Goal: Information Seeking & Learning: Learn about a topic

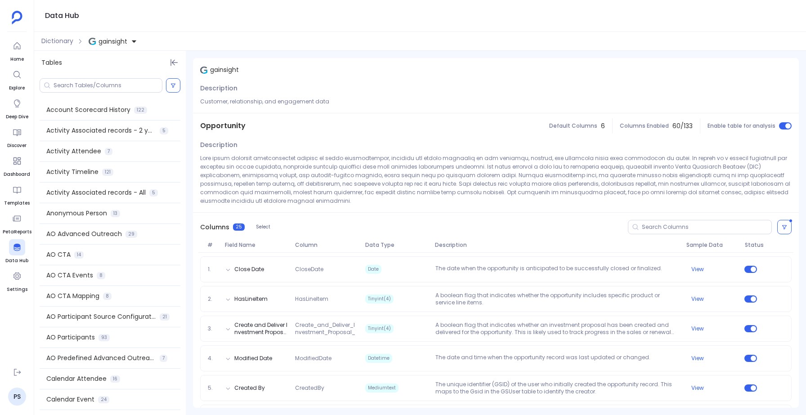
scroll to position [414, 0]
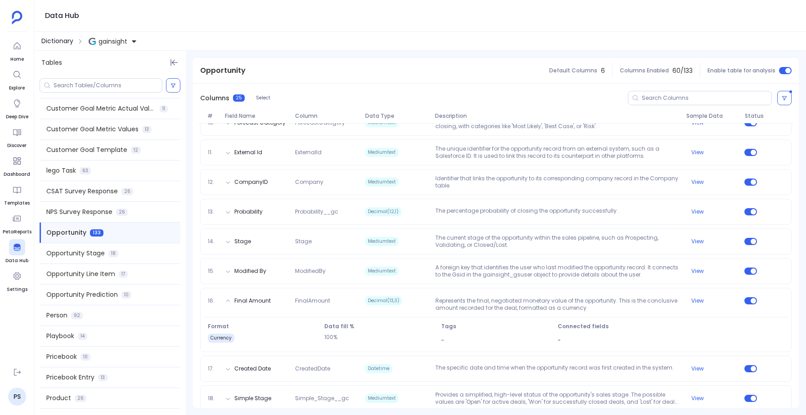
click at [48, 38] on span "Dictionary" at bounding box center [57, 40] width 32 height 9
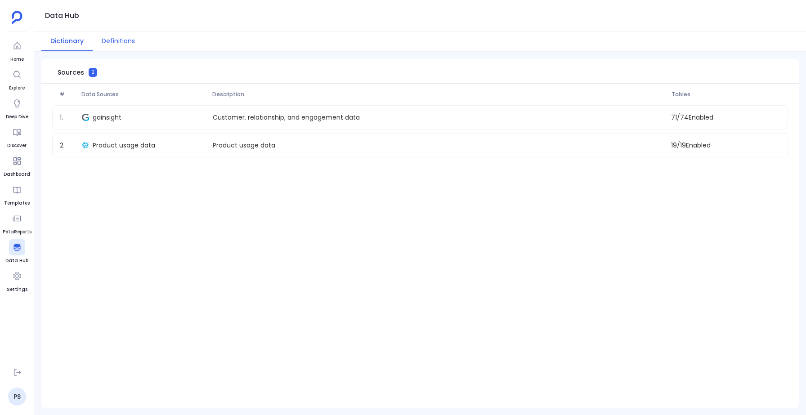
click at [108, 36] on button "Definitions" at bounding box center [118, 41] width 51 height 19
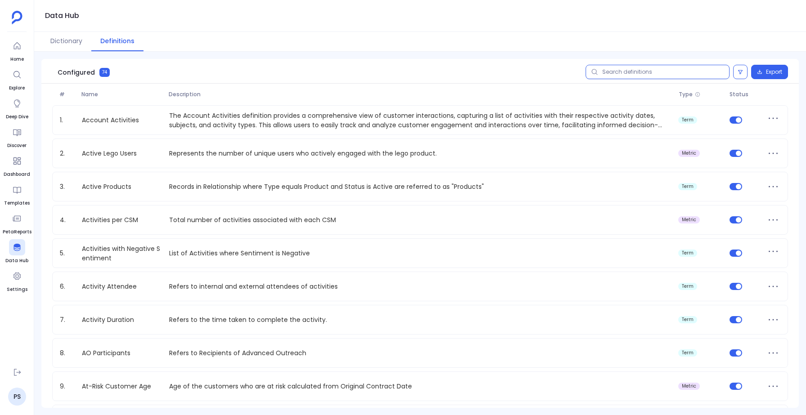
click at [626, 69] on input "text" at bounding box center [658, 72] width 144 height 14
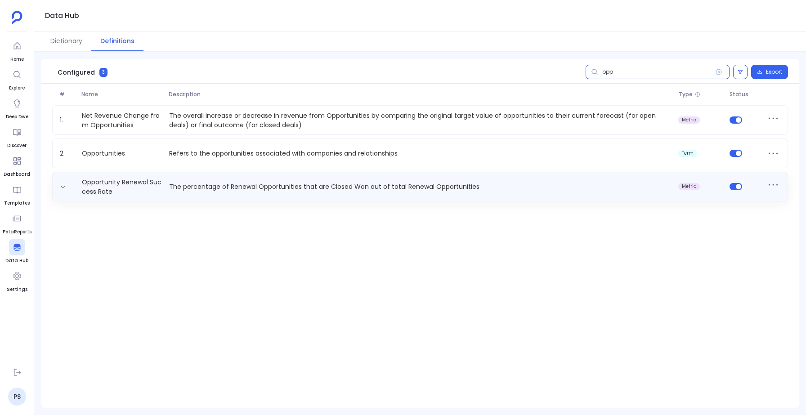
type input "opp"
click at [222, 187] on p "The percentage of Renewal Opportunities that are Closed Won out of total Renewa…" at bounding box center [421, 186] width 510 height 9
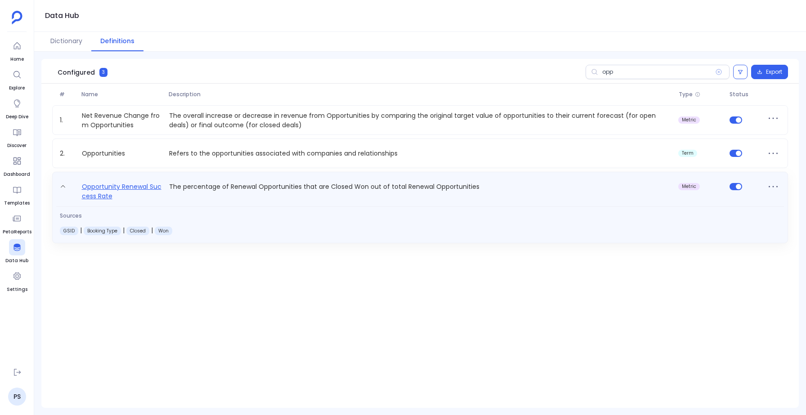
click at [133, 185] on link "Opportunity Renewal Success Rate" at bounding box center [121, 191] width 87 height 20
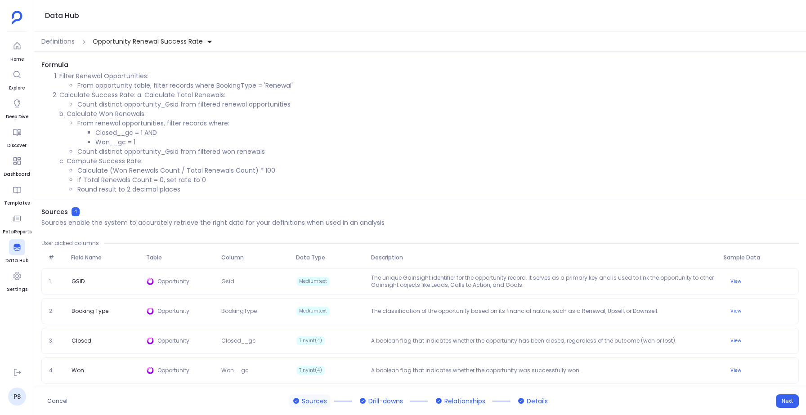
scroll to position [28, 0]
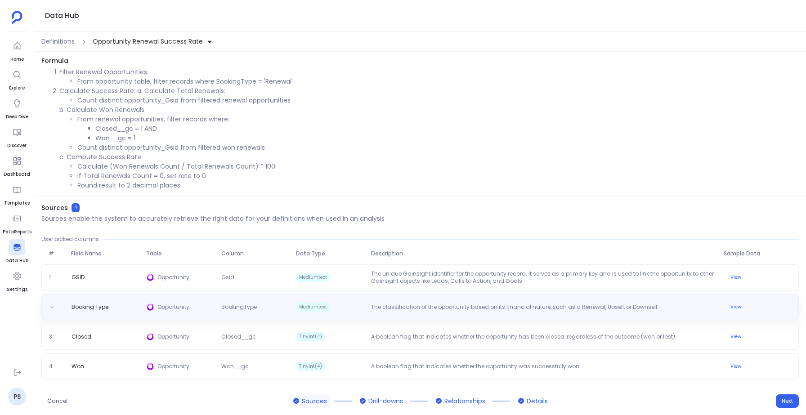
click at [289, 302] on div "Booking Type Opportunity BookingType Mediumtext The classification of the oppor…" at bounding box center [419, 307] width 749 height 11
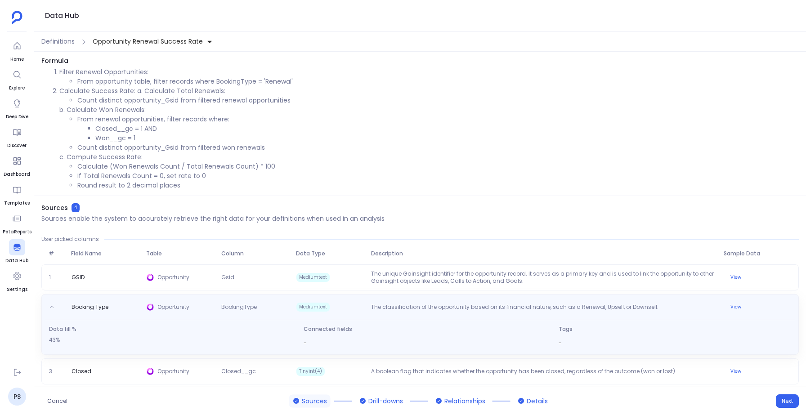
click at [289, 301] on div "Booking Type Opportunity BookingType Mediumtext The classification of the oppor…" at bounding box center [419, 307] width 749 height 14
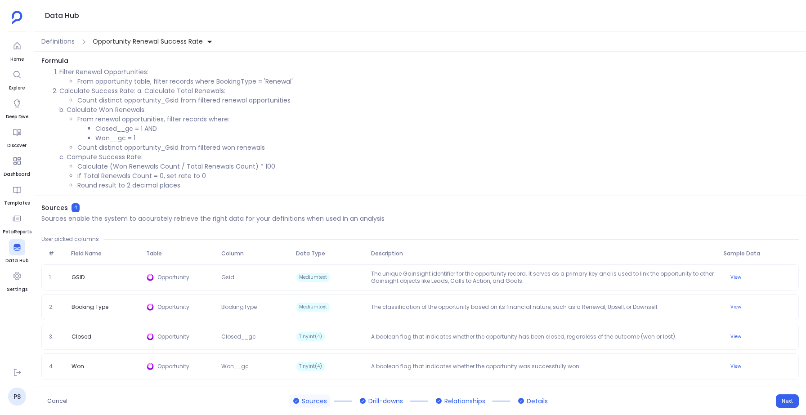
scroll to position [0, 0]
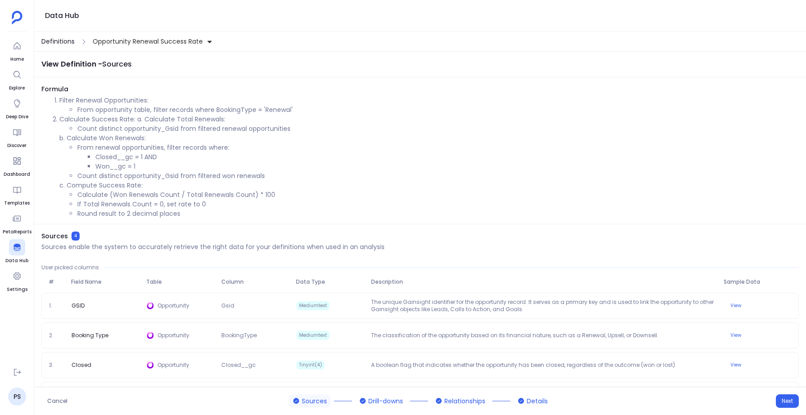
click at [58, 44] on span "Definitions" at bounding box center [57, 41] width 33 height 9
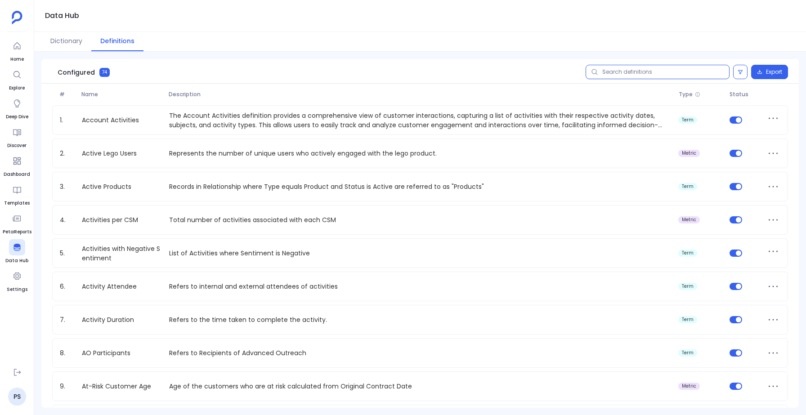
click at [626, 69] on input "text" at bounding box center [658, 72] width 144 height 14
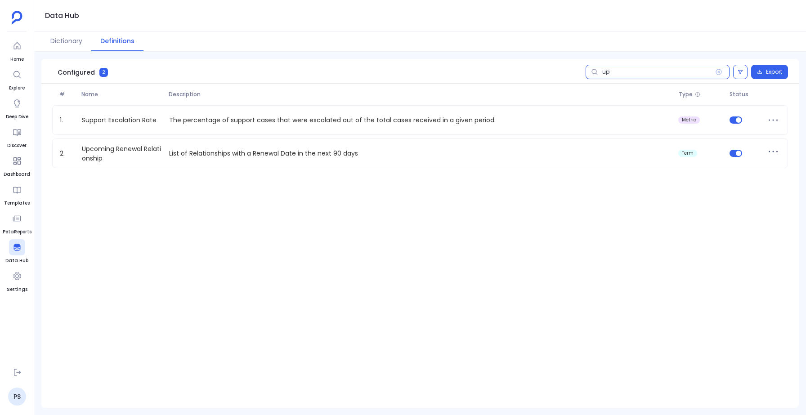
type input "u"
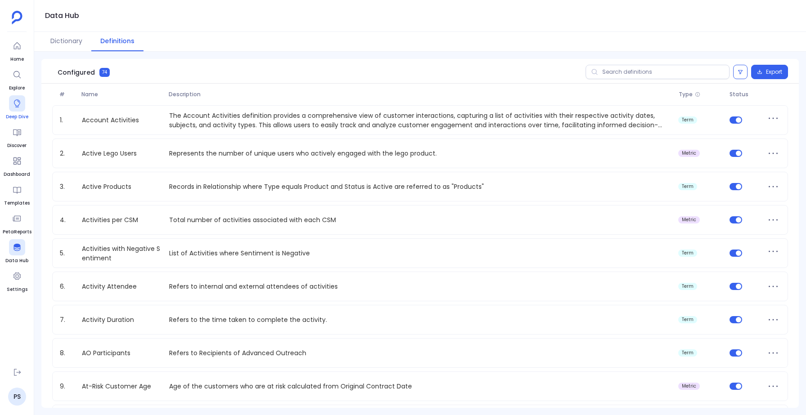
click at [13, 108] on div at bounding box center [17, 103] width 16 height 16
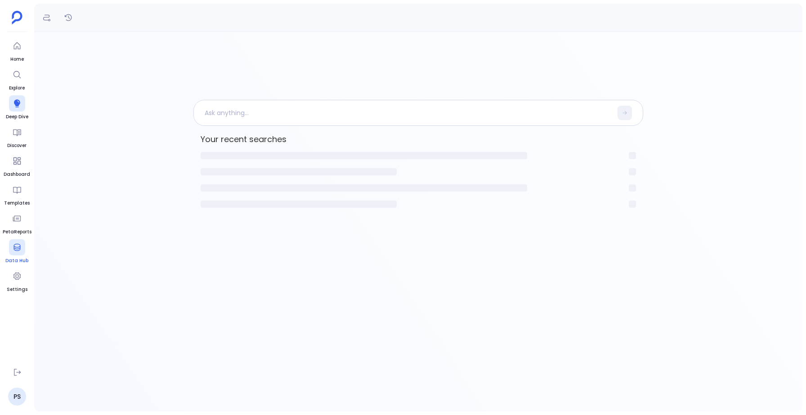
click at [15, 258] on span "Data Hub" at bounding box center [16, 260] width 23 height 7
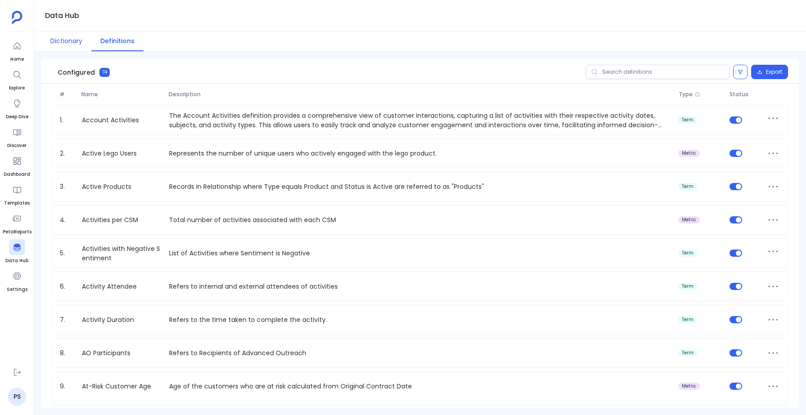
click at [65, 48] on button "Dictionary" at bounding box center [66, 41] width 50 height 19
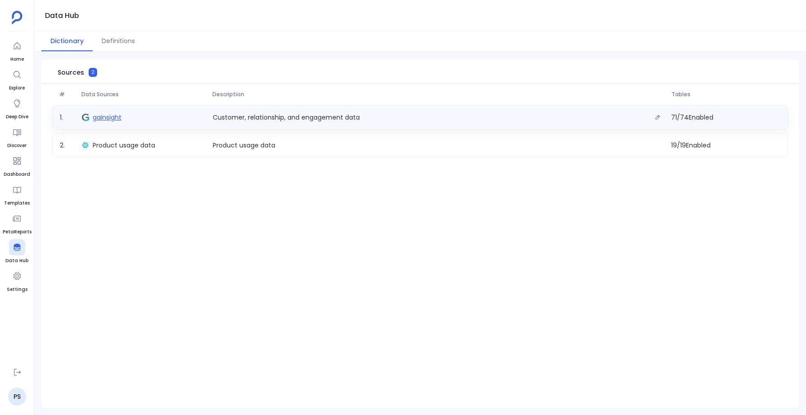
click at [110, 117] on span "gainsight" at bounding box center [107, 117] width 29 height 9
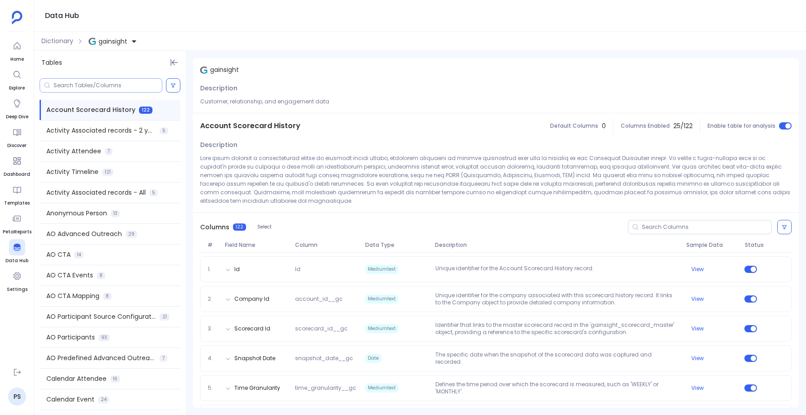
click at [79, 87] on input at bounding box center [108, 85] width 108 height 7
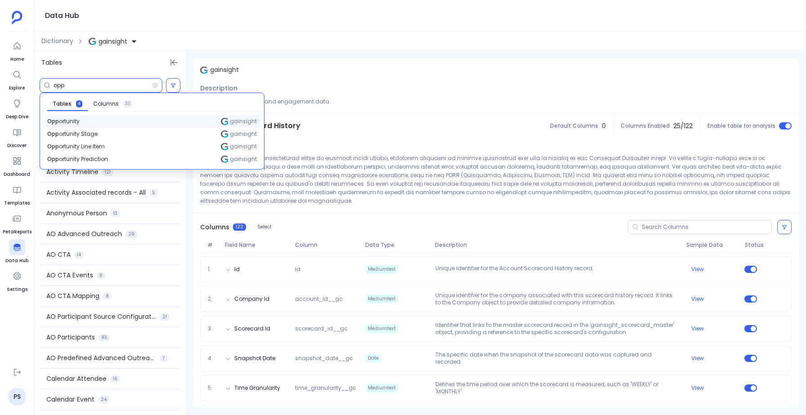
type input "opp"
click at [57, 121] on span "Opp ortunity" at bounding box center [63, 121] width 32 height 7
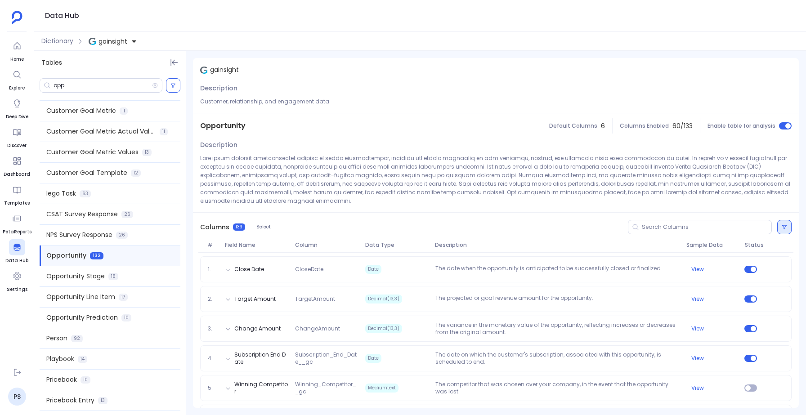
click at [782, 224] on icon at bounding box center [784, 226] width 5 height 5
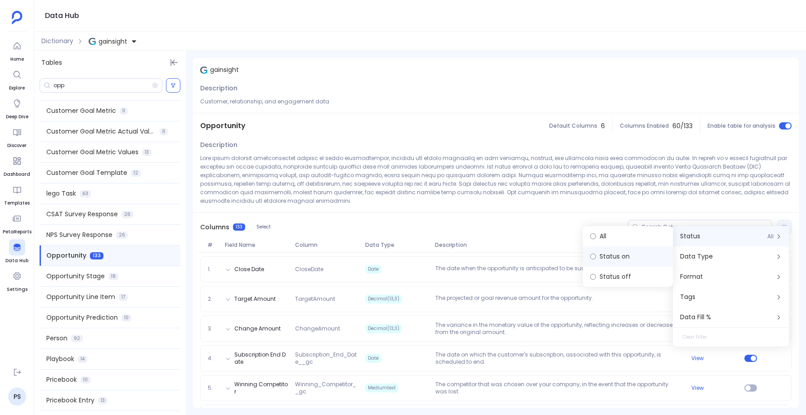
click at [606, 260] on label "Status on" at bounding box center [628, 256] width 90 height 20
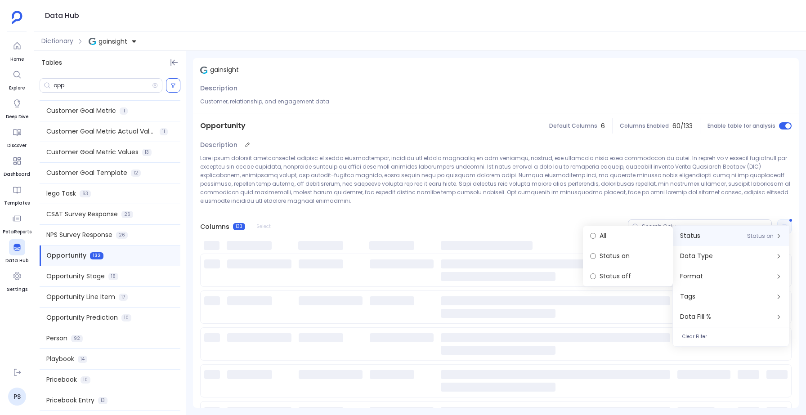
click at [537, 192] on p at bounding box center [495, 179] width 591 height 51
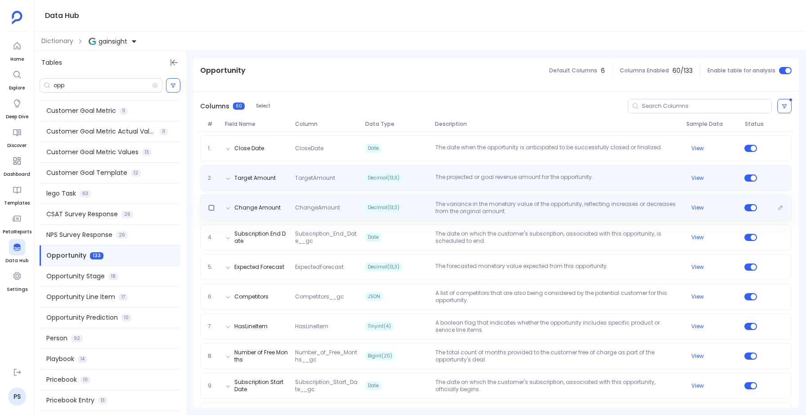
scroll to position [124, 0]
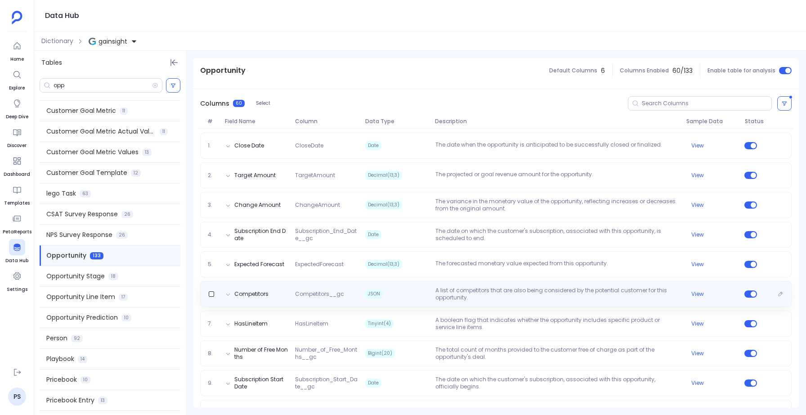
click at [470, 287] on p "A list of competitors that are also being considered by the potential customer …" at bounding box center [557, 294] width 251 height 14
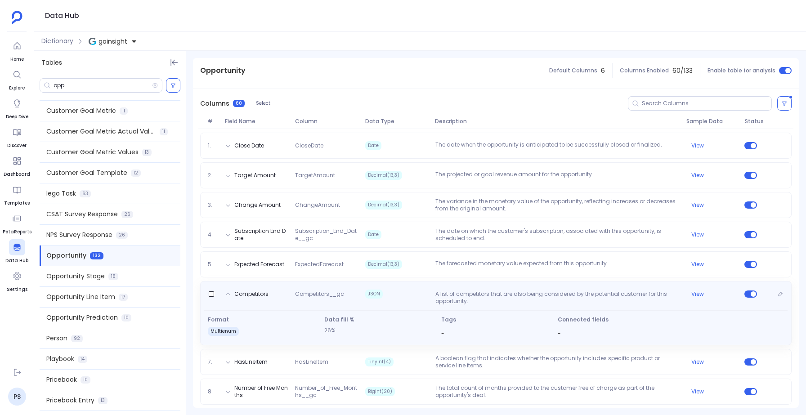
click at [470, 291] on p "A list of competitors that are also being considered by the potential customer …" at bounding box center [557, 298] width 251 height 14
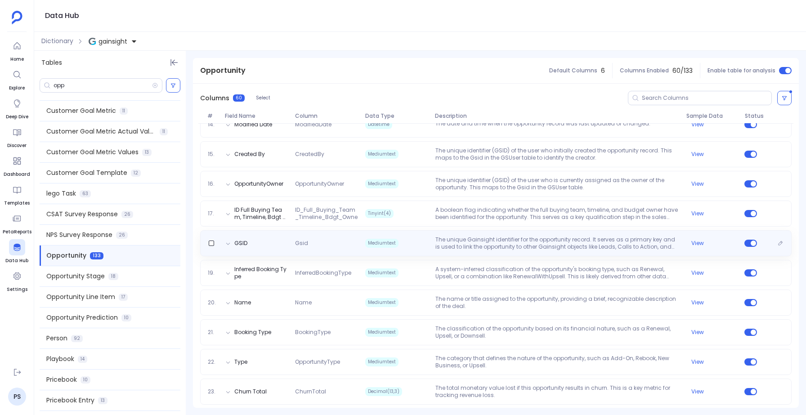
scroll to position [537, 0]
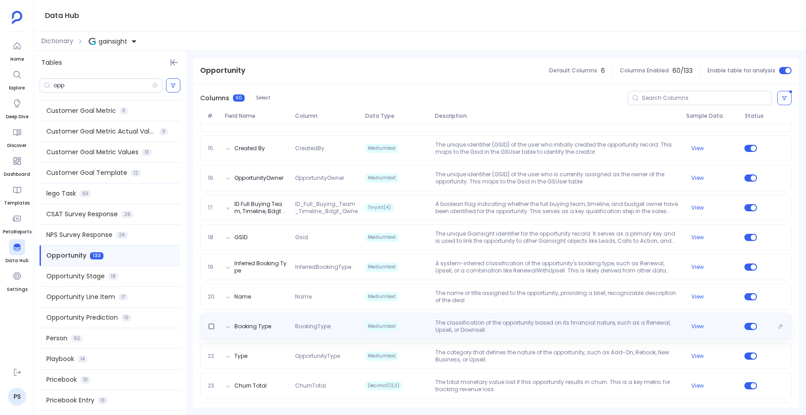
click at [476, 313] on div "Booking Type BookingType Mediumtext The classification of the opportunity based…" at bounding box center [495, 326] width 591 height 26
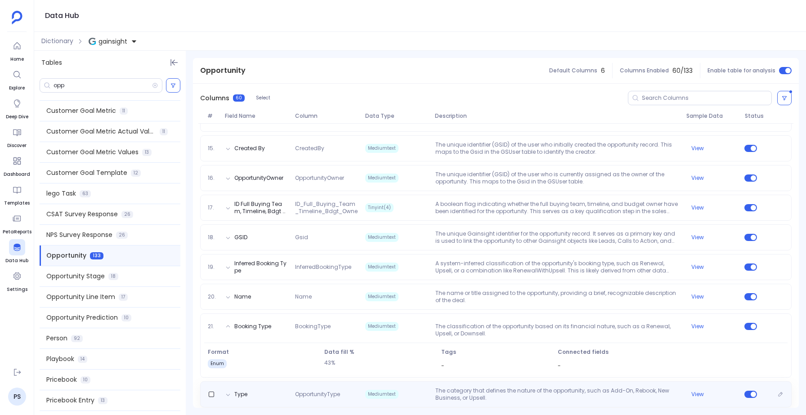
click at [455, 387] on p "The category that defines the nature of the opportunity, such as Add-On, Rebook…" at bounding box center [557, 394] width 251 height 14
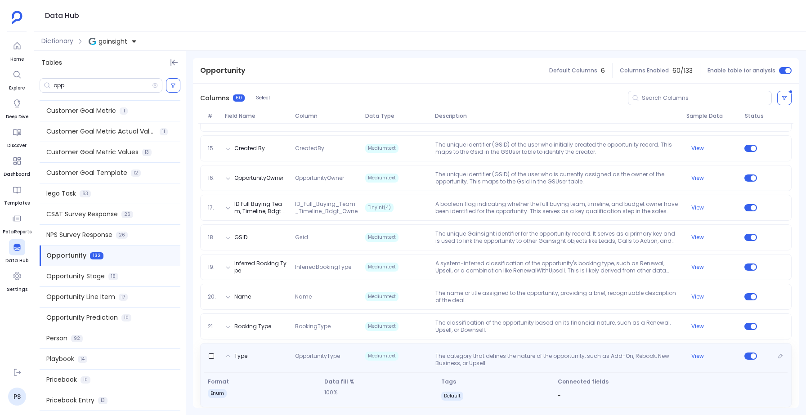
scroll to position [562, 0]
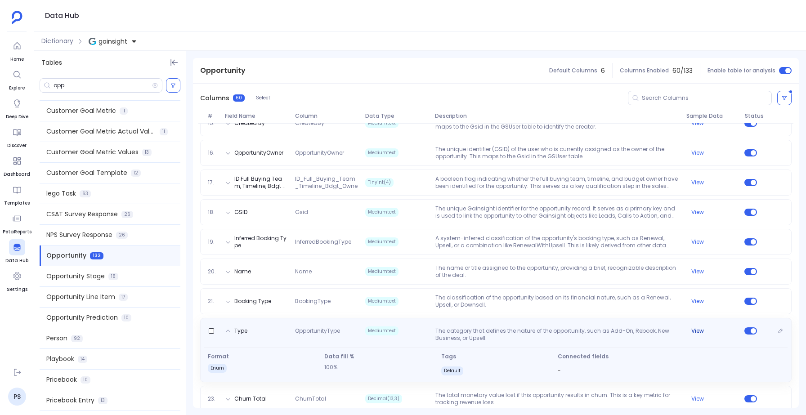
click at [694, 327] on button "View" at bounding box center [697, 330] width 13 height 7
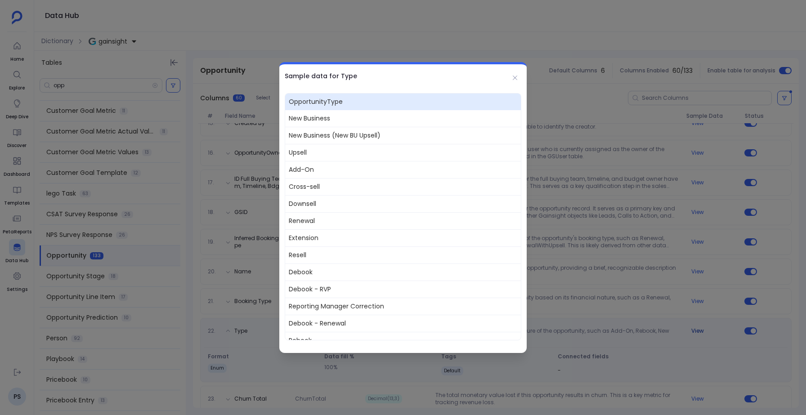
click at [694, 323] on div at bounding box center [403, 207] width 806 height 415
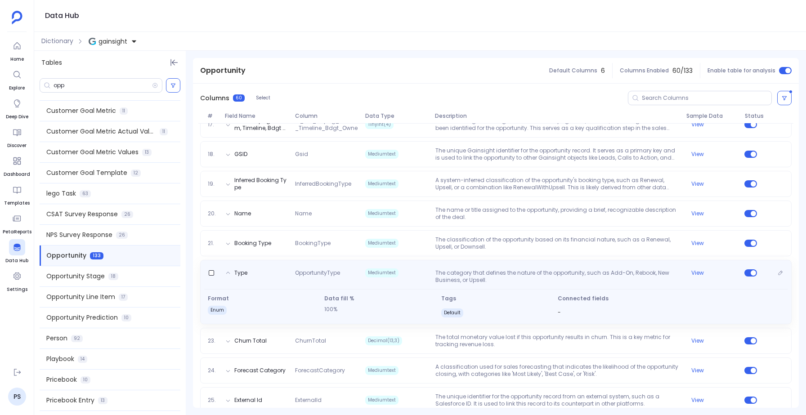
scroll to position [621, 0]
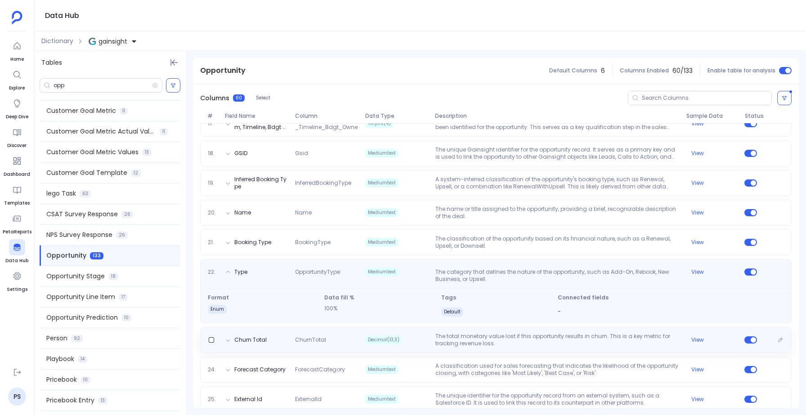
click at [582, 339] on div "Churn Total ChurnTotal Decimal(13,3) The total monetary value lost if this oppo…" at bounding box center [495, 340] width 591 height 26
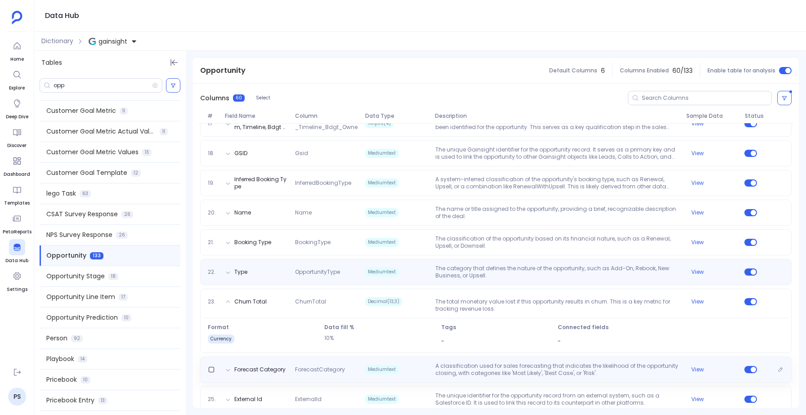
click at [563, 363] on p "A classification used for sales forecasting that indicates the likelihood of th…" at bounding box center [557, 370] width 251 height 14
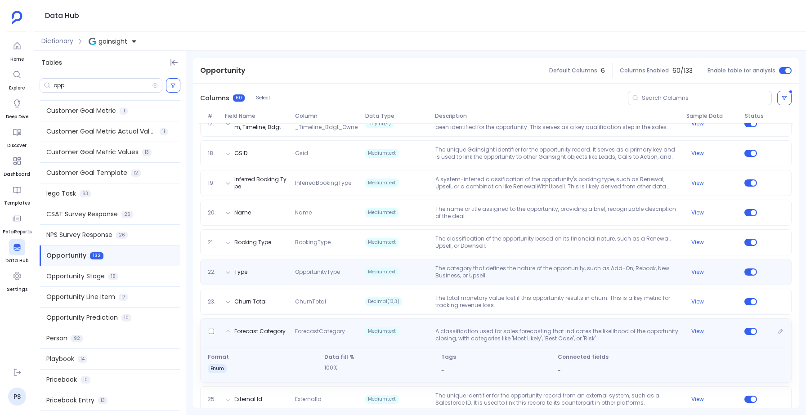
click at [556, 328] on p "A classification used for sales forecasting that indicates the likelihood of th…" at bounding box center [557, 335] width 251 height 14
